Goal: Task Accomplishment & Management: Use online tool/utility

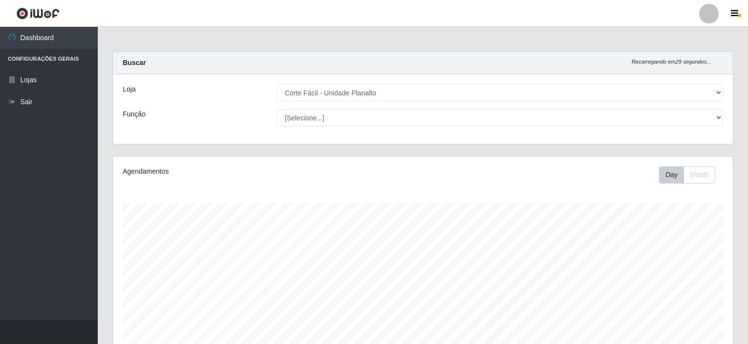
select select "202"
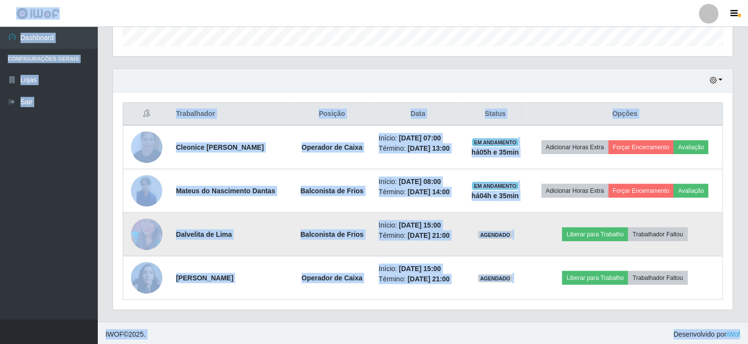
scroll to position [203, 620]
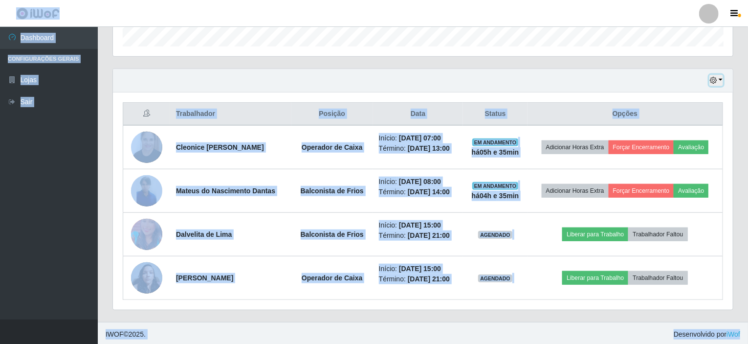
click at [721, 80] on button "button" at bounding box center [716, 80] width 14 height 11
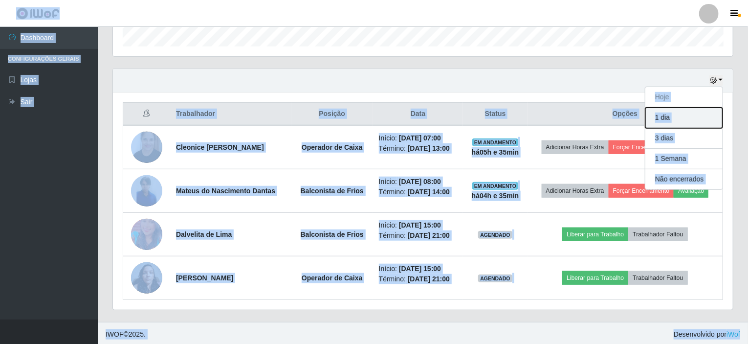
click at [670, 123] on button "1 dia" at bounding box center [683, 118] width 77 height 21
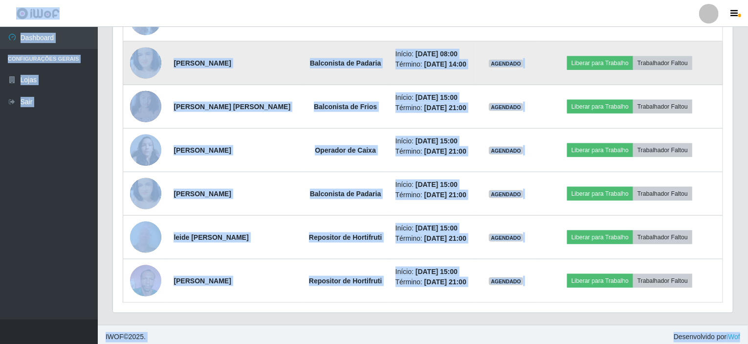
scroll to position [607, 0]
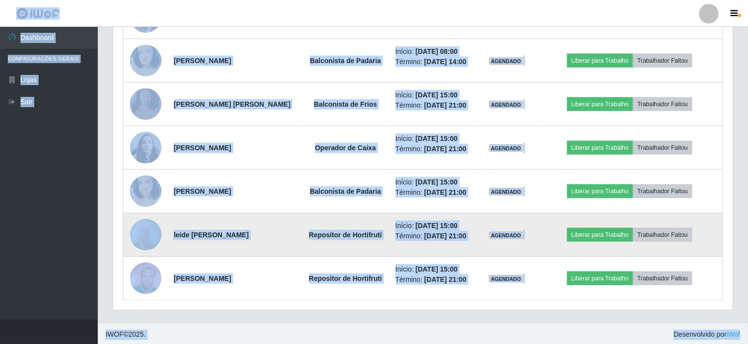
click at [151, 228] on img at bounding box center [145, 235] width 31 height 42
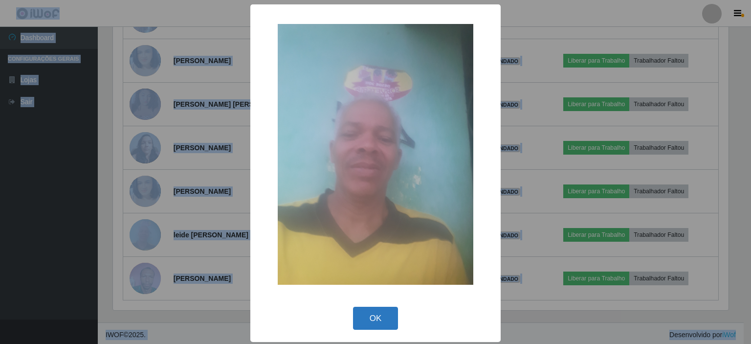
click at [379, 319] on button "OK" at bounding box center [375, 317] width 45 height 23
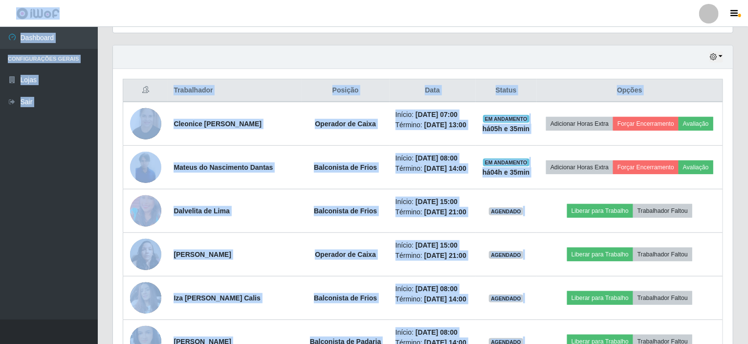
scroll to position [314, 0]
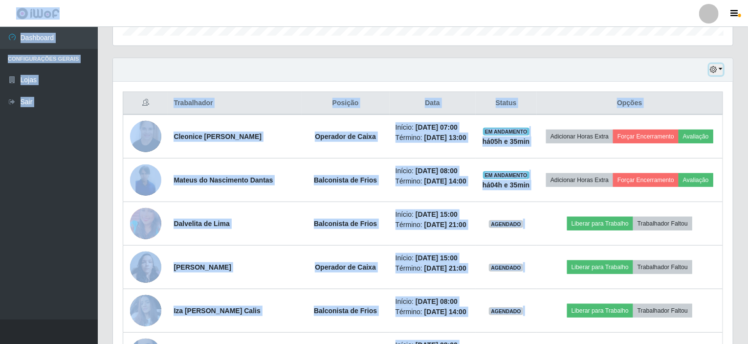
click at [718, 65] on button "button" at bounding box center [716, 69] width 14 height 11
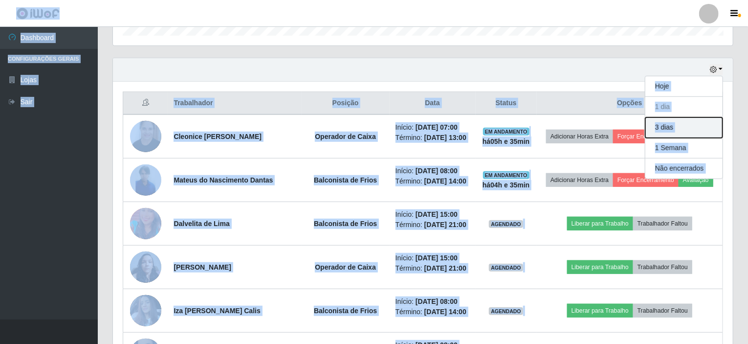
click at [679, 129] on button "3 dias" at bounding box center [683, 127] width 77 height 21
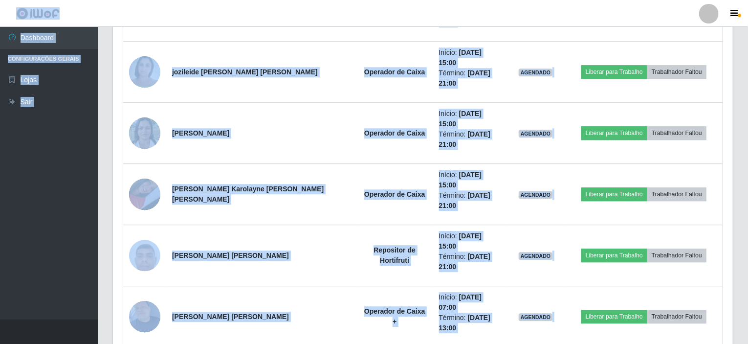
scroll to position [1258, 0]
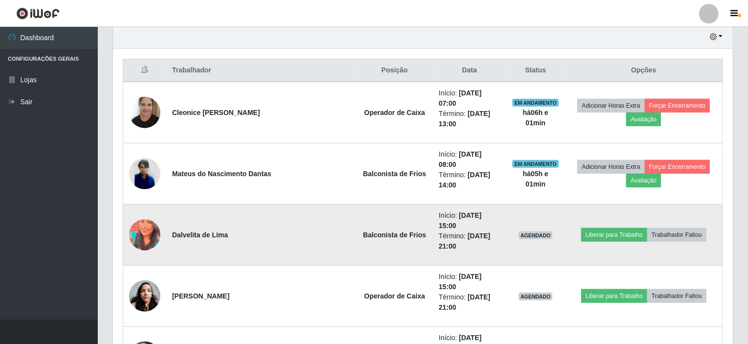
scroll to position [329, 0]
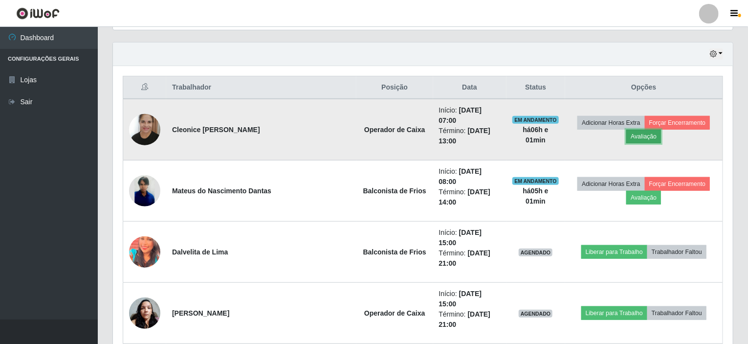
click at [661, 130] on button "Avaliação" at bounding box center [643, 137] width 35 height 14
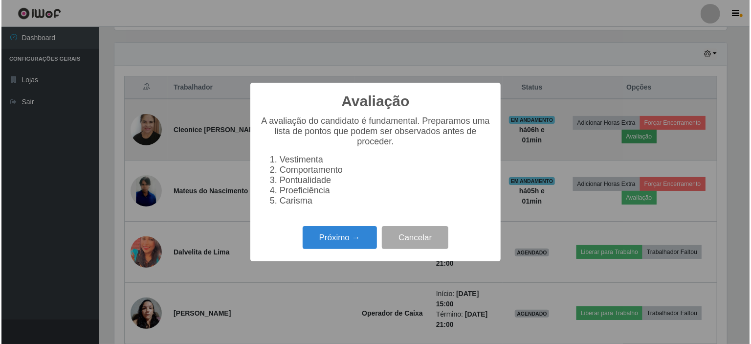
scroll to position [203, 616]
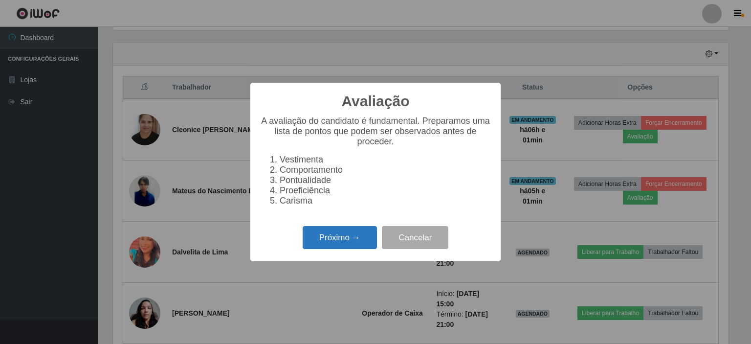
click at [352, 243] on button "Próximo →" at bounding box center [340, 237] width 74 height 23
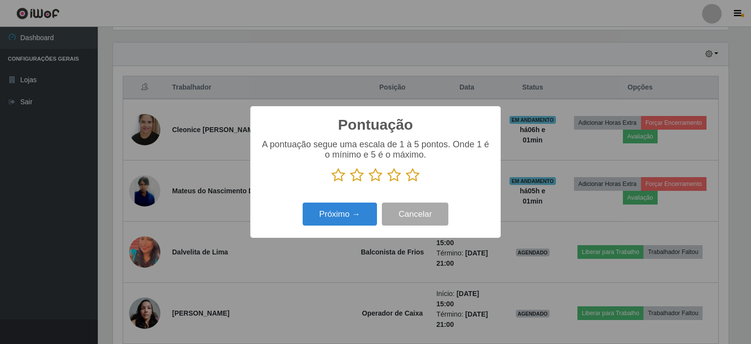
scroll to position [488564, 488151]
click at [414, 178] on icon at bounding box center [413, 175] width 14 height 15
click at [406, 182] on input "radio" at bounding box center [406, 182] width 0 height 0
click at [362, 209] on button "Próximo →" at bounding box center [340, 213] width 74 height 23
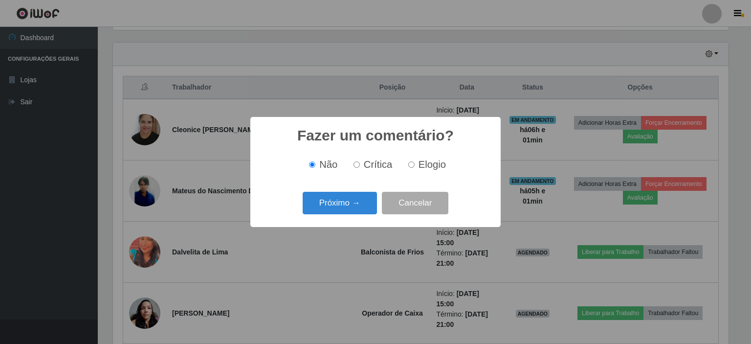
click at [410, 167] on input "Elogio" at bounding box center [411, 164] width 6 height 6
radio input "true"
click at [351, 205] on button "Próximo →" at bounding box center [340, 203] width 74 height 23
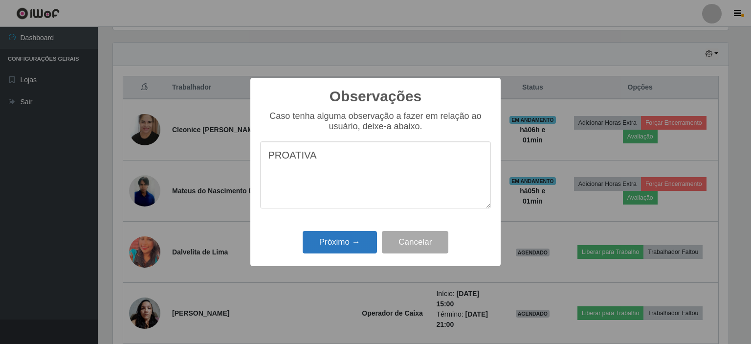
type textarea "PROATIVA"
click at [350, 240] on button "Próximo →" at bounding box center [340, 242] width 74 height 23
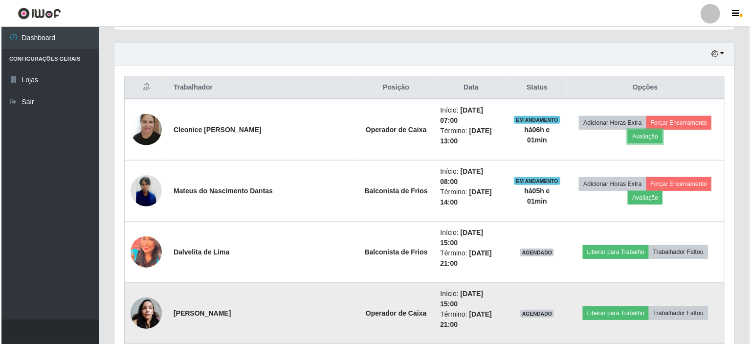
scroll to position [378, 0]
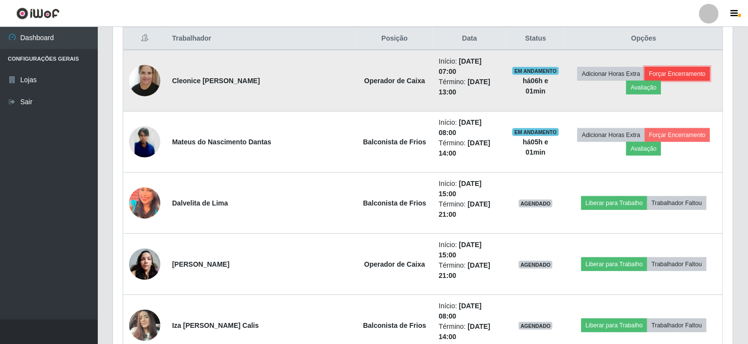
click at [659, 73] on button "Forçar Encerramento" at bounding box center [677, 74] width 65 height 14
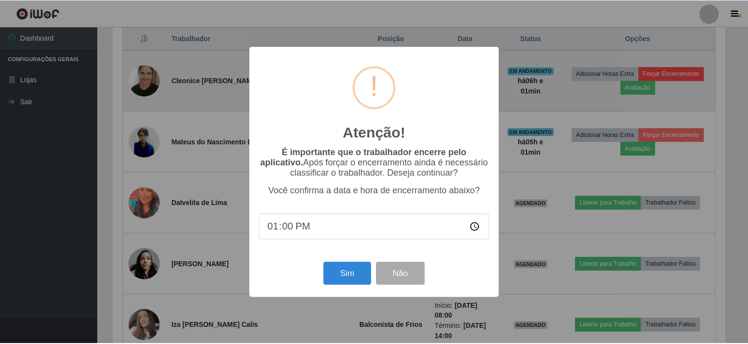
scroll to position [203, 616]
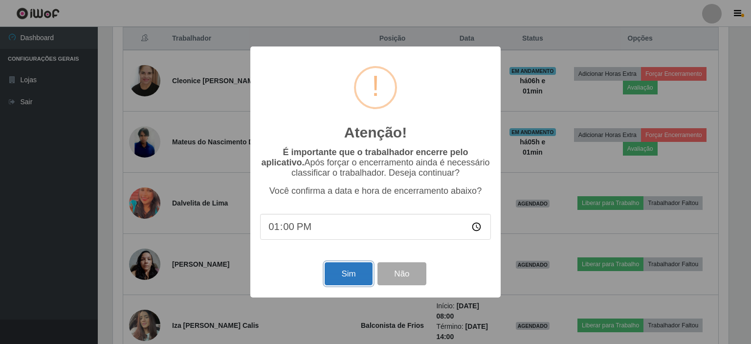
click at [354, 274] on button "Sim" at bounding box center [348, 273] width 47 height 23
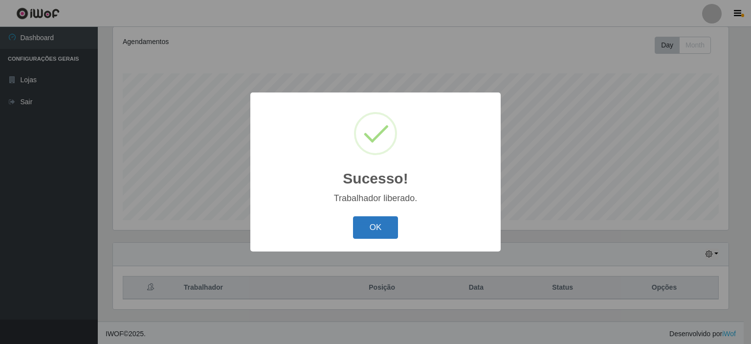
click at [370, 230] on button "OK" at bounding box center [375, 227] width 45 height 23
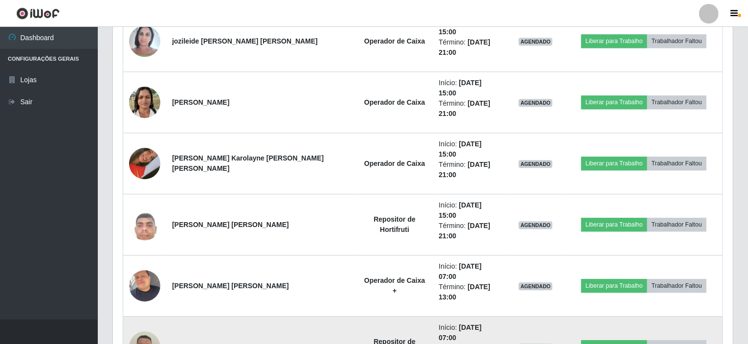
scroll to position [1215, 0]
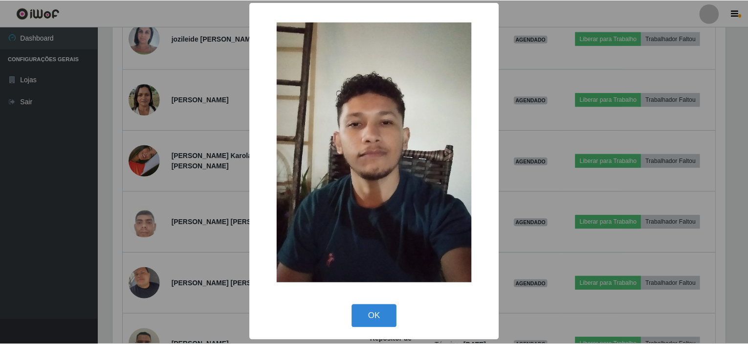
scroll to position [2, 0]
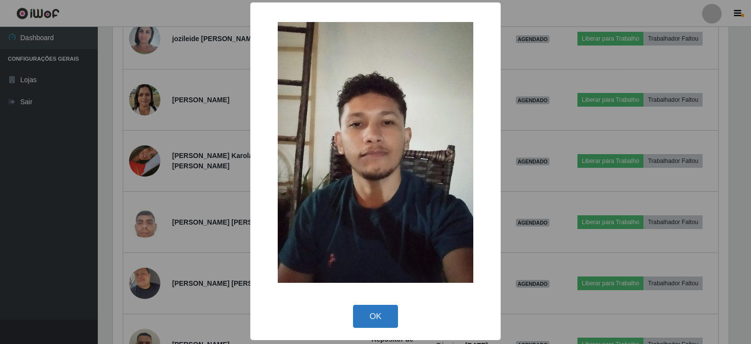
click at [363, 313] on button "OK" at bounding box center [375, 316] width 45 height 23
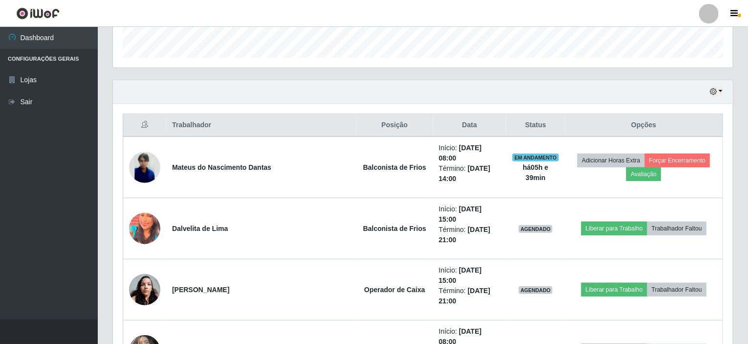
scroll to position [286, 0]
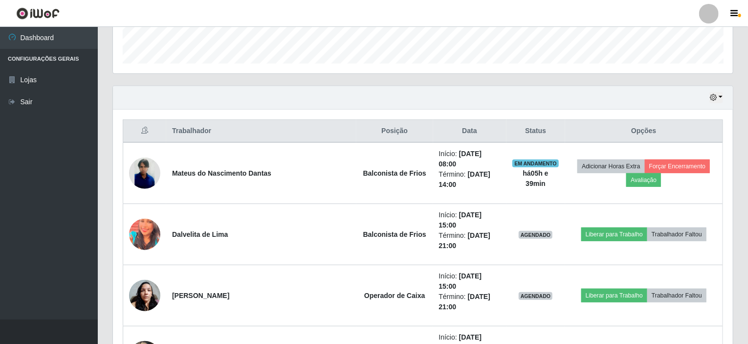
click at [724, 101] on div "Hoje 1 dia 3 dias 1 Semana Não encerrados" at bounding box center [423, 97] width 620 height 23
click at [710, 96] on button "button" at bounding box center [716, 97] width 14 height 11
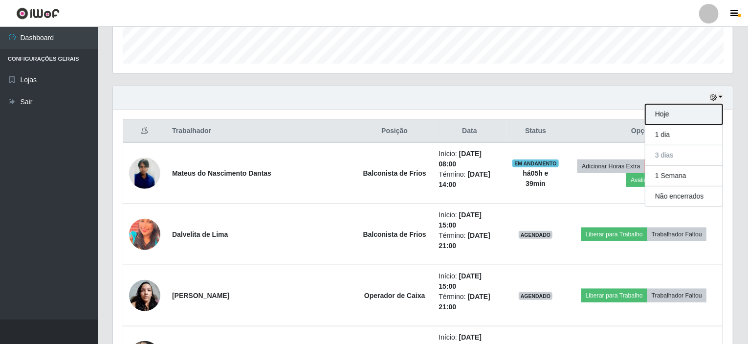
click at [676, 111] on button "Hoje" at bounding box center [683, 114] width 77 height 21
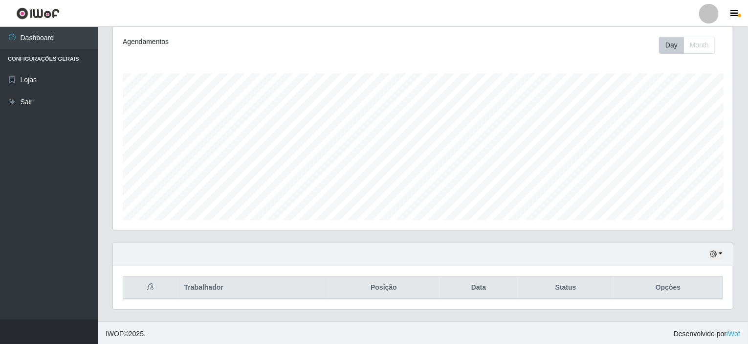
scroll to position [260, 0]
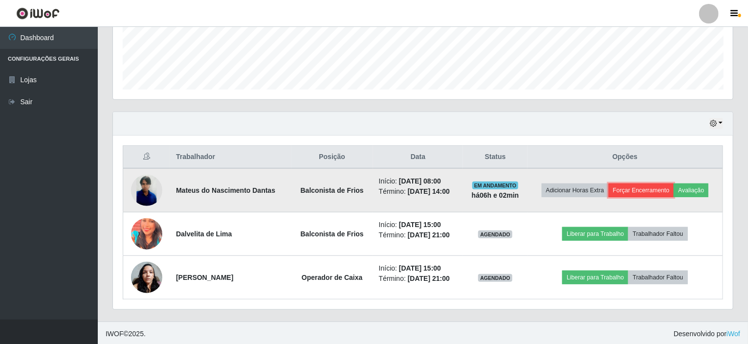
click at [643, 189] on button "Forçar Encerramento" at bounding box center [641, 190] width 65 height 14
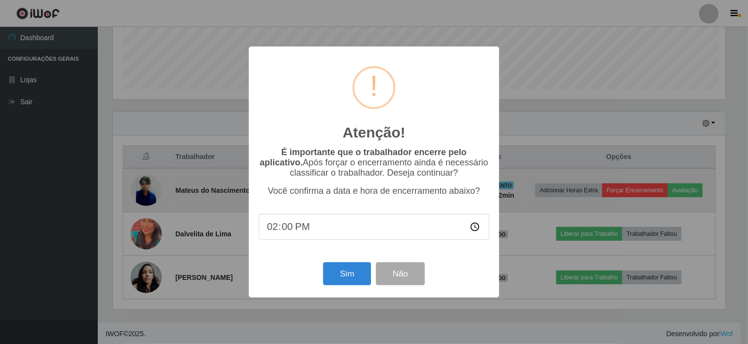
scroll to position [203, 616]
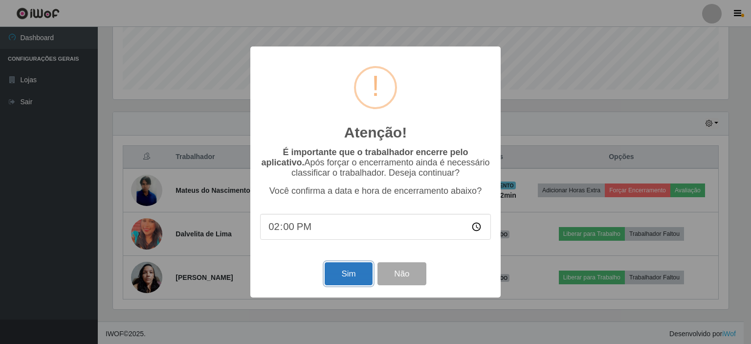
click at [346, 275] on button "Sim" at bounding box center [348, 273] width 47 height 23
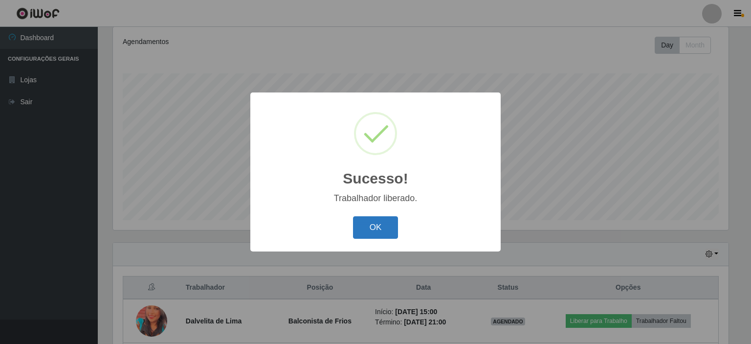
click at [385, 219] on button "OK" at bounding box center [375, 227] width 45 height 23
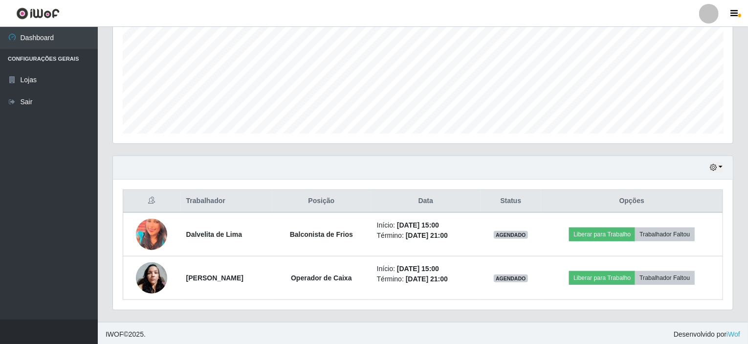
scroll to position [217, 0]
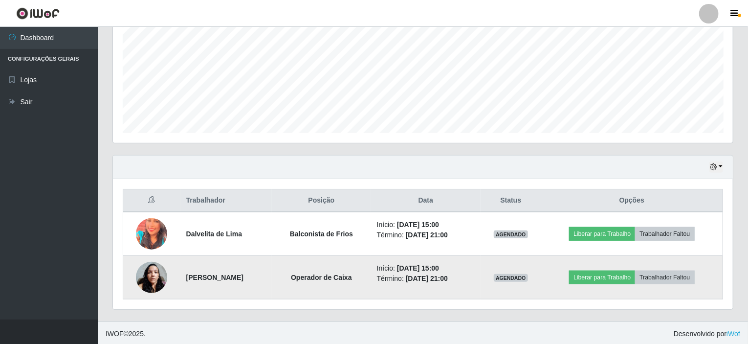
click at [147, 278] on img at bounding box center [151, 277] width 31 height 42
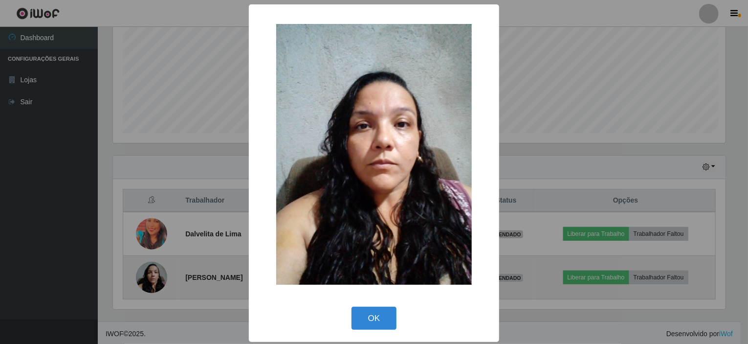
scroll to position [203, 616]
click at [147, 278] on div "× OK Cancel" at bounding box center [375, 172] width 751 height 344
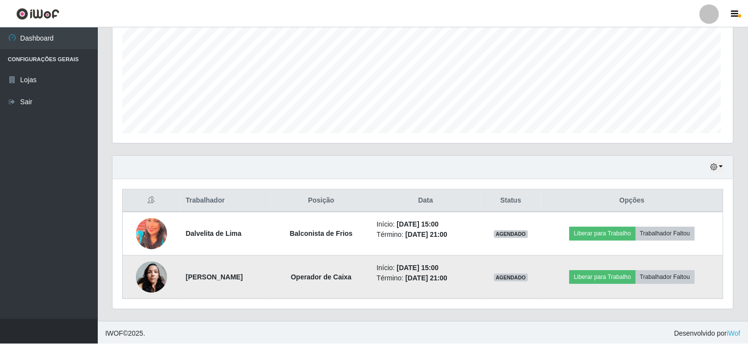
scroll to position [203, 620]
click at [160, 278] on img at bounding box center [151, 277] width 31 height 42
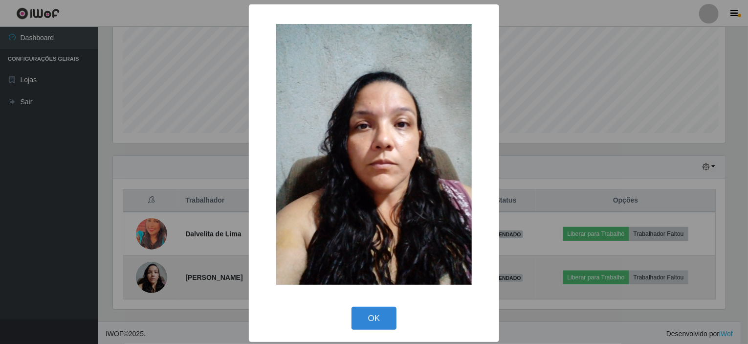
scroll to position [203, 616]
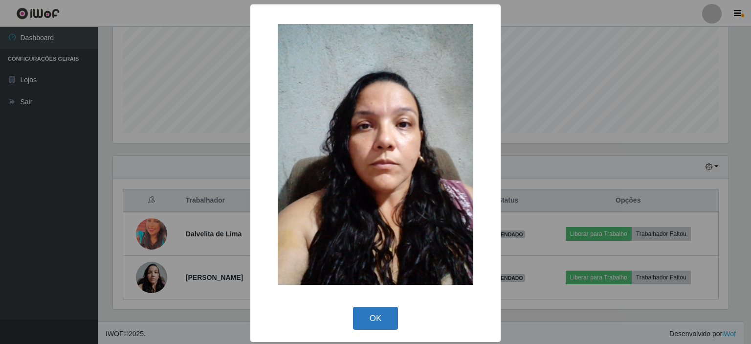
click at [356, 314] on button "OK" at bounding box center [375, 317] width 45 height 23
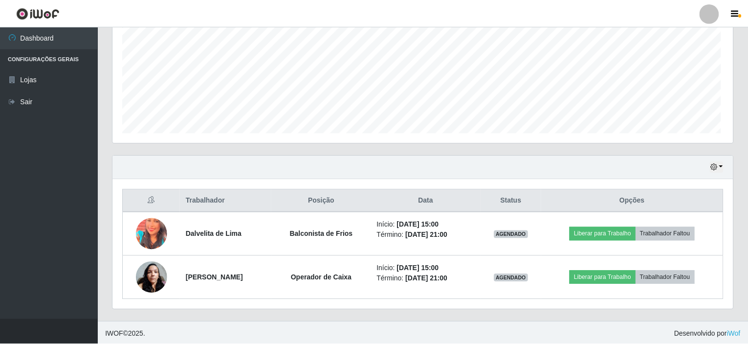
scroll to position [203, 620]
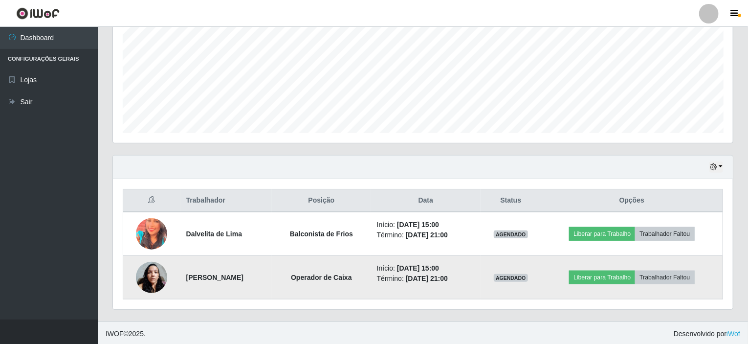
click at [149, 278] on img at bounding box center [151, 277] width 31 height 42
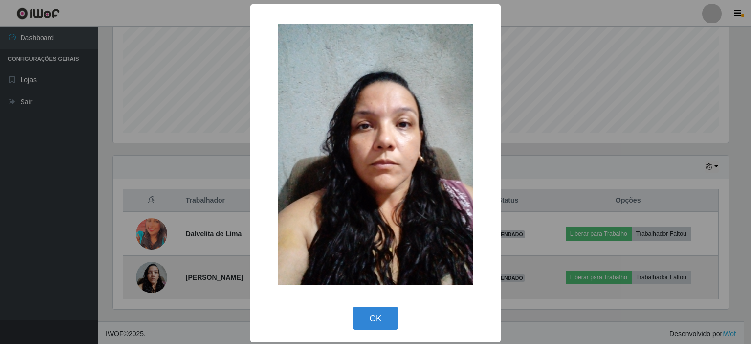
click at [149, 278] on div "× OK Cancel" at bounding box center [375, 172] width 751 height 344
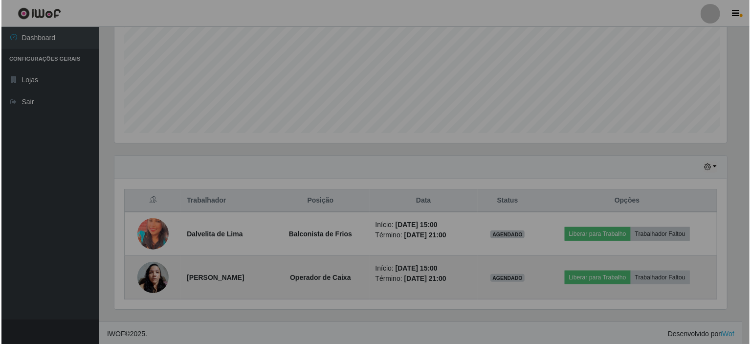
scroll to position [203, 620]
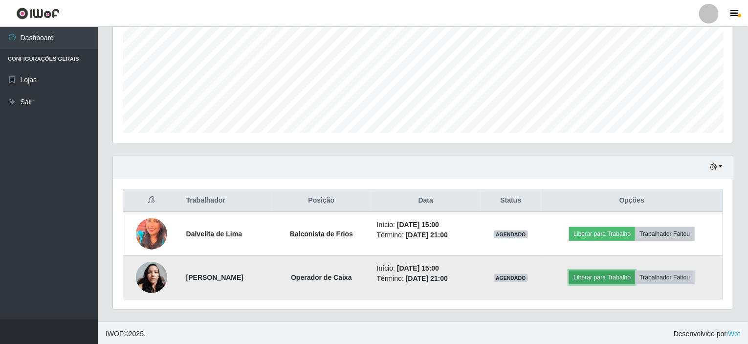
click at [597, 277] on button "Liberar para Trabalho" at bounding box center [602, 277] width 66 height 14
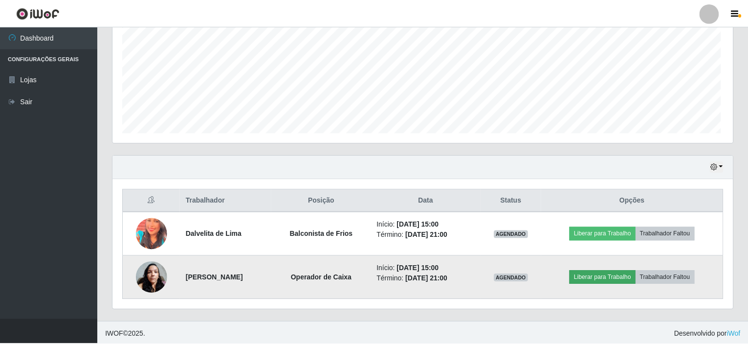
scroll to position [203, 616]
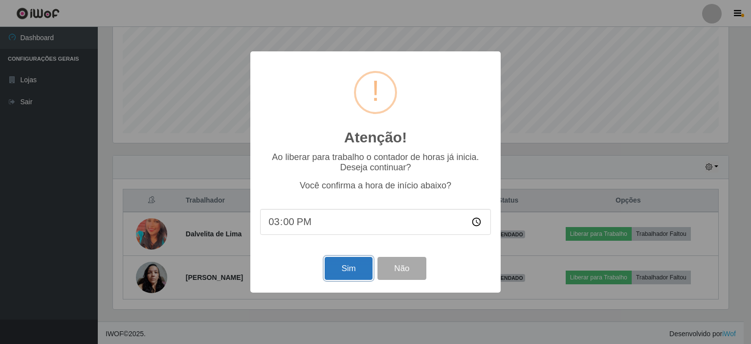
click at [360, 271] on button "Sim" at bounding box center [348, 268] width 47 height 23
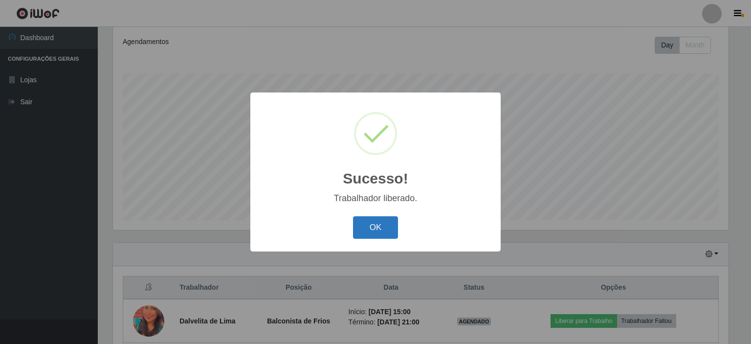
click at [388, 228] on button "OK" at bounding box center [375, 227] width 45 height 23
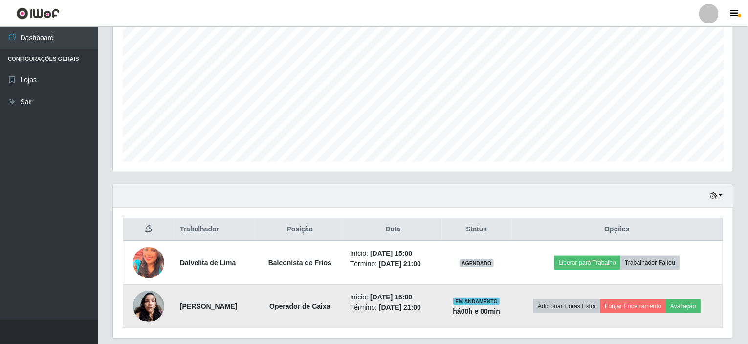
scroll to position [217, 0]
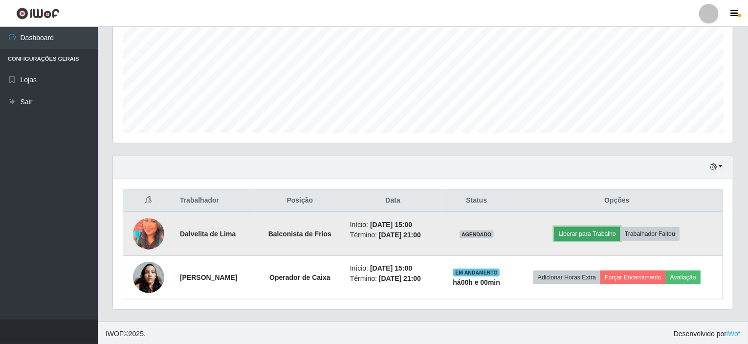
click at [578, 230] on button "Liberar para Trabalho" at bounding box center [587, 234] width 66 height 14
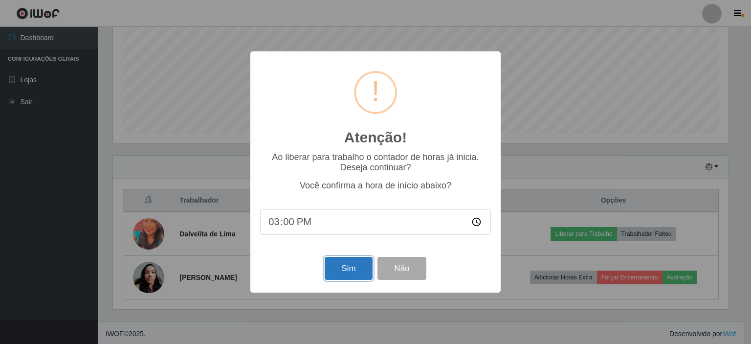
click at [348, 267] on button "Sim" at bounding box center [348, 268] width 47 height 23
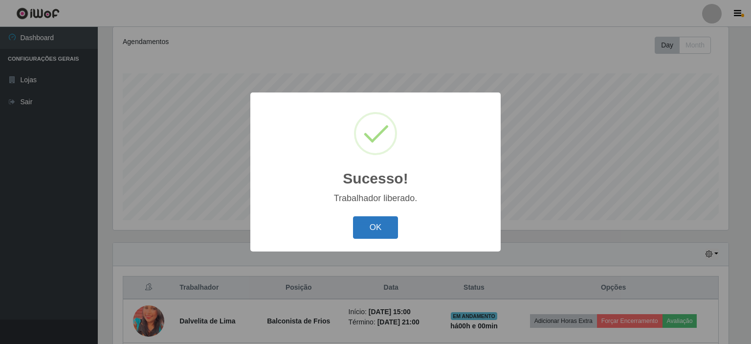
click at [356, 238] on button "OK" at bounding box center [375, 227] width 45 height 23
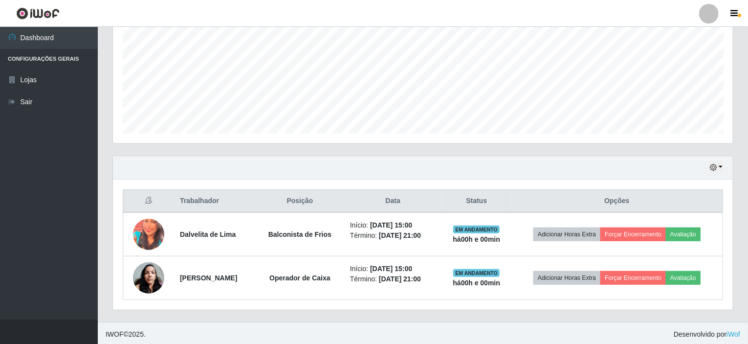
scroll to position [217, 0]
